Goal: Transaction & Acquisition: Book appointment/travel/reservation

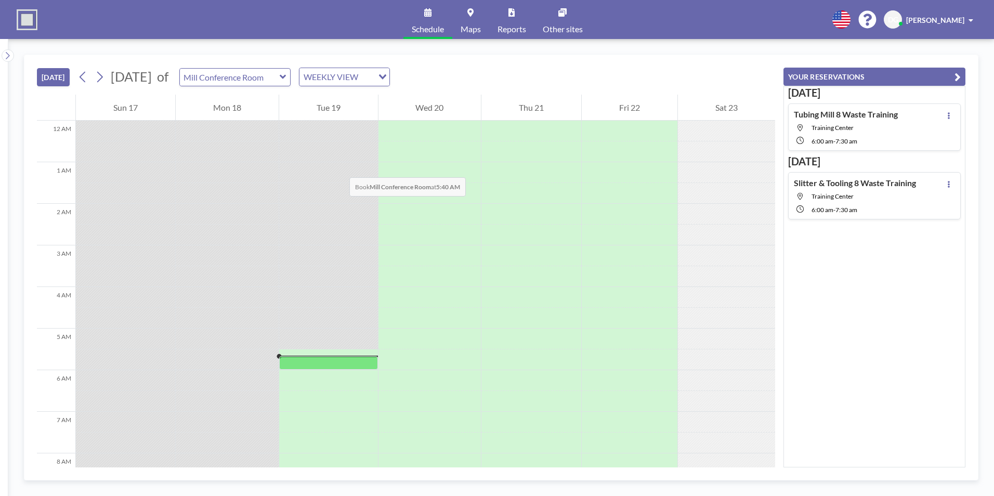
scroll to position [208, 0]
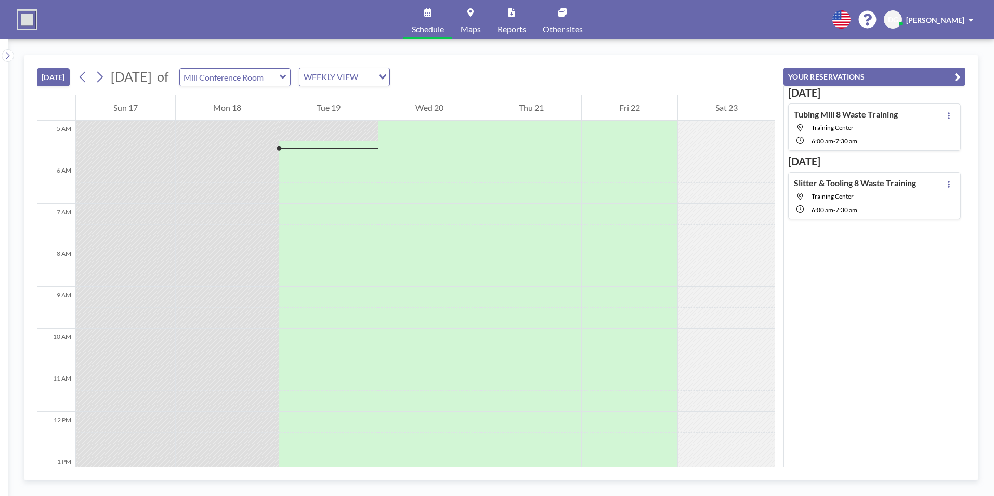
click at [286, 77] on icon at bounding box center [283, 77] width 6 height 4
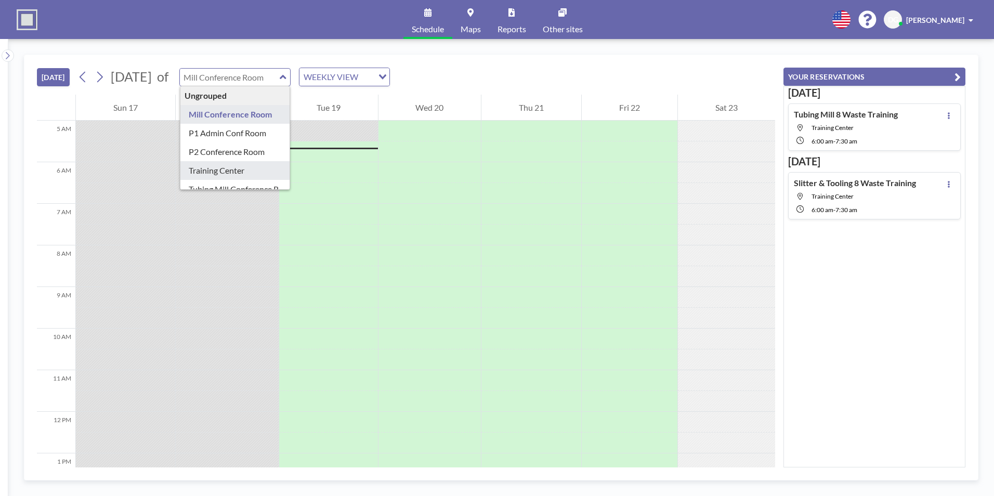
type input "Training Center"
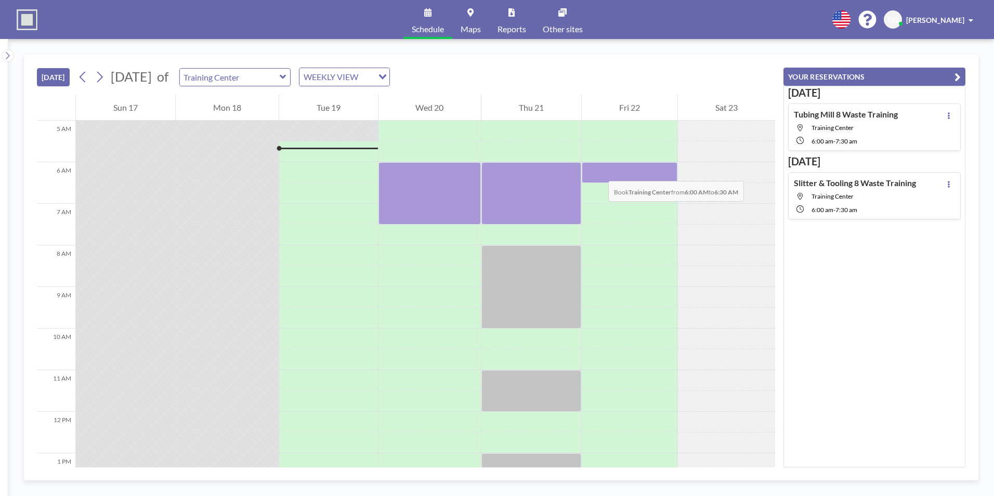
click at [598, 171] on div at bounding box center [630, 172] width 96 height 21
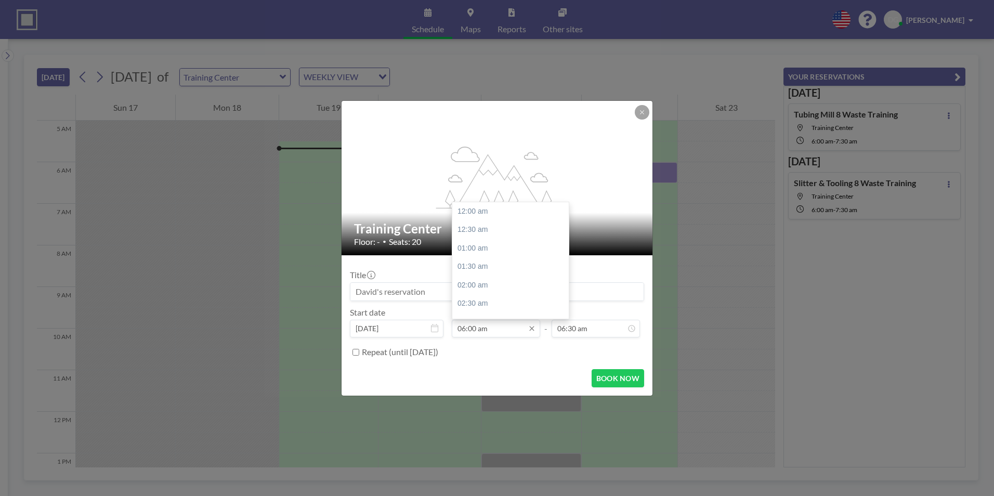
scroll to position [222, 0]
click at [484, 263] on div "07:30 am" at bounding box center [513, 266] width 122 height 19
type input "07:30 am"
type input "08:00 am"
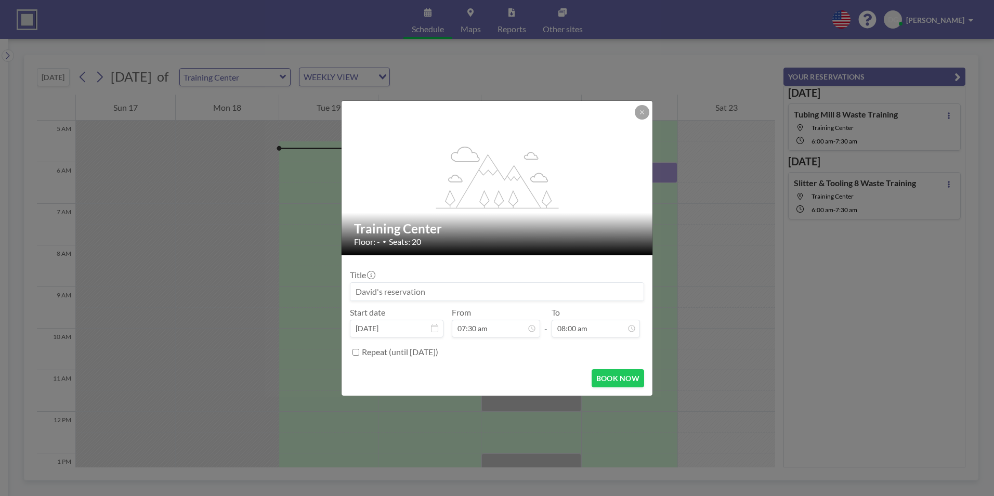
click at [419, 292] on input at bounding box center [496, 292] width 293 height 18
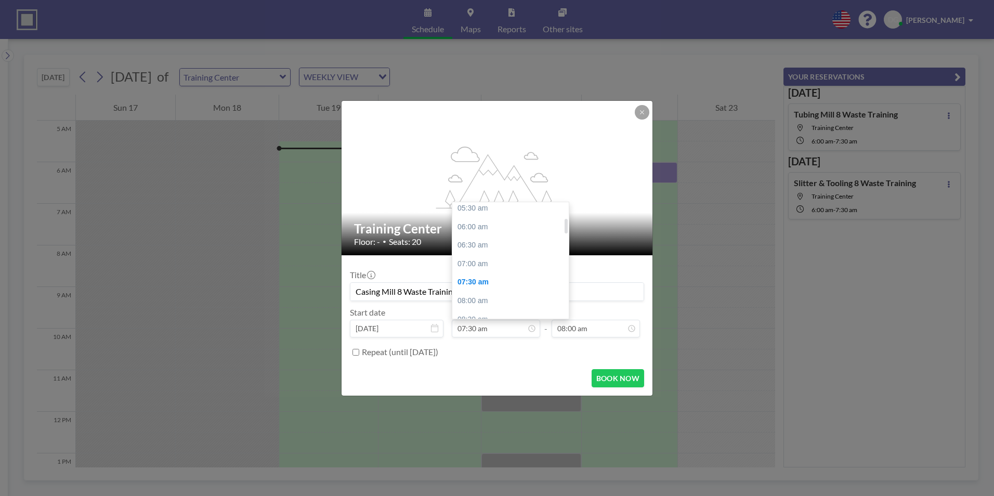
scroll to position [122, 0]
click at [484, 308] on div "06:00 am" at bounding box center [513, 312] width 122 height 19
type input "Casing Mill 8 Waste Training"
type input "06:00 am"
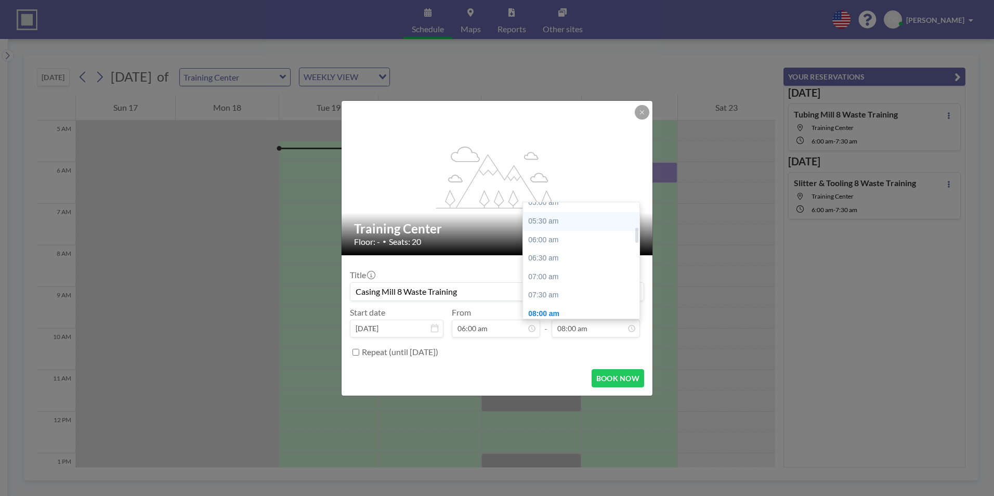
scroll to position [192, 0]
click at [558, 297] on div "07:30 am" at bounding box center [584, 296] width 122 height 19
type input "07:30 am"
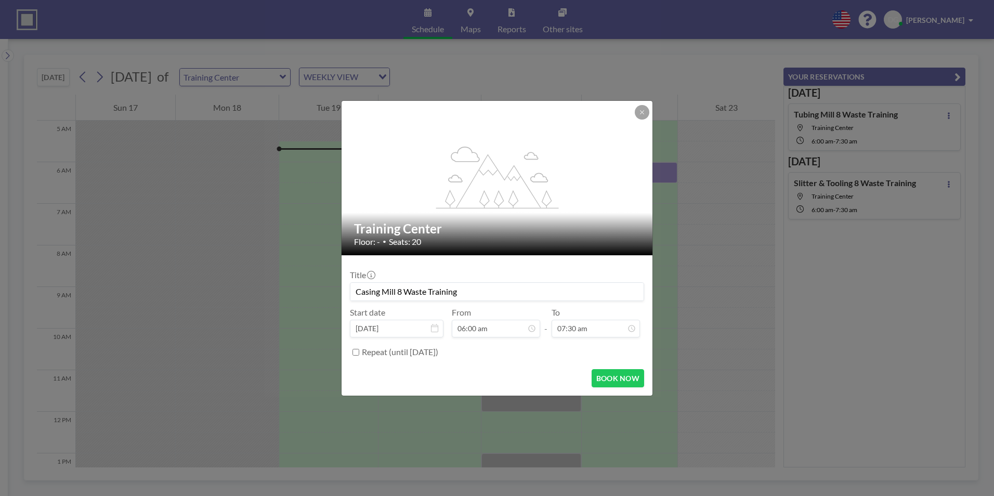
scroll to position [278, 0]
click at [614, 377] on button "BOOK NOW" at bounding box center [618, 378] width 53 height 18
